Goal: Find specific page/section: Find specific page/section

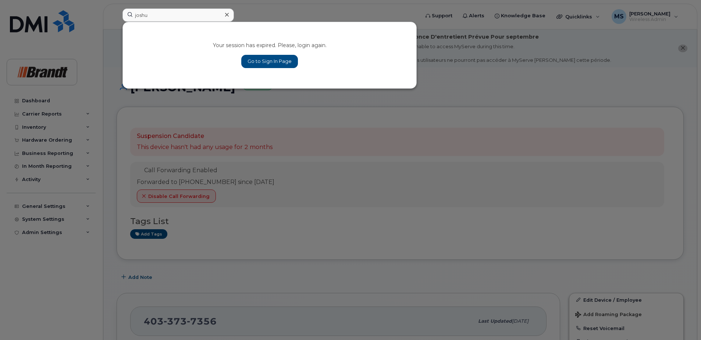
type input "joshu"
click at [265, 65] on link "Go to Sign In Page" at bounding box center [269, 61] width 57 height 13
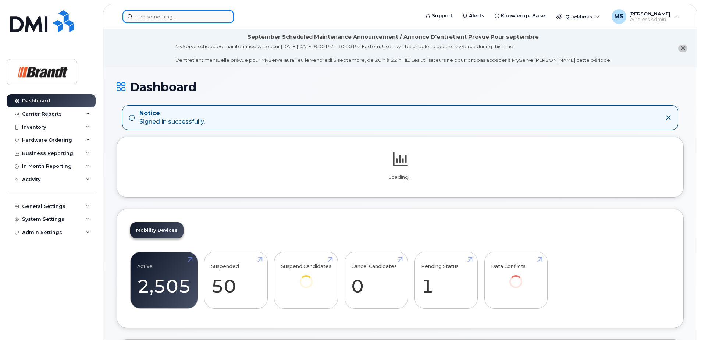
click at [176, 18] on input at bounding box center [177, 16] width 111 height 13
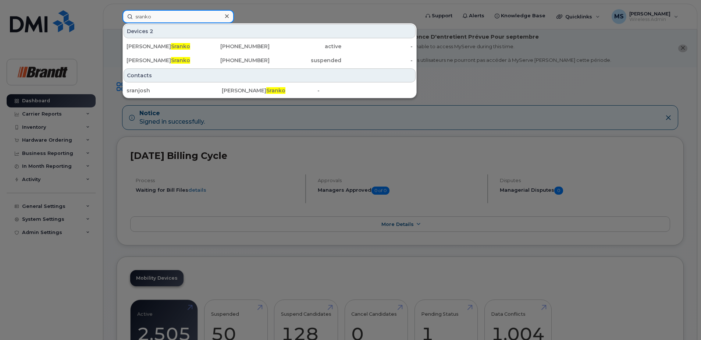
drag, startPoint x: 179, startPoint y: 16, endPoint x: 90, endPoint y: 26, distance: 89.3
click at [117, 23] on div "sranko Devices 2 [PERSON_NAME] [PHONE_NUMBER] active - [PERSON_NAME] [PHONE_NUM…" at bounding box center [269, 16] width 304 height 13
paste input "3065268168"
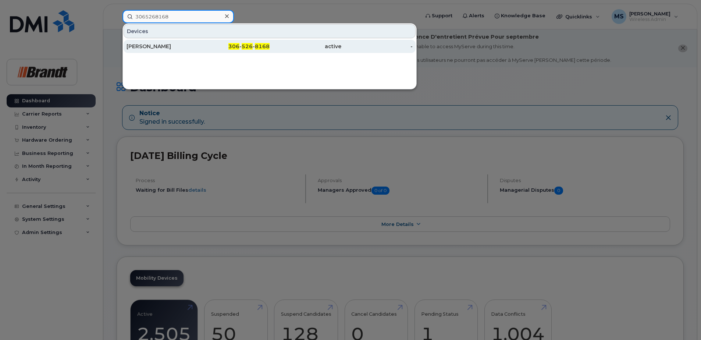
type input "3065268168"
click at [158, 43] on div "[PERSON_NAME]" at bounding box center [163, 46] width 72 height 7
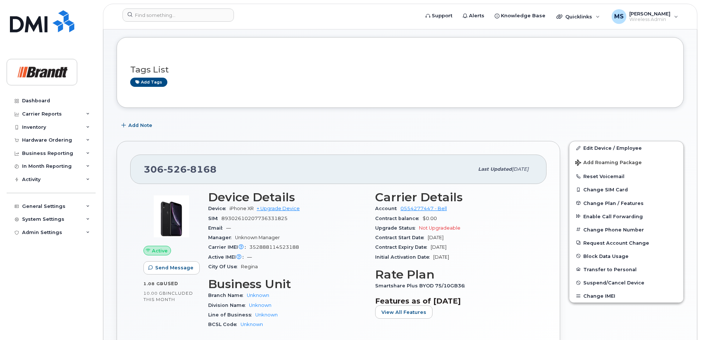
scroll to position [74, 0]
